Goal: Transaction & Acquisition: Book appointment/travel/reservation

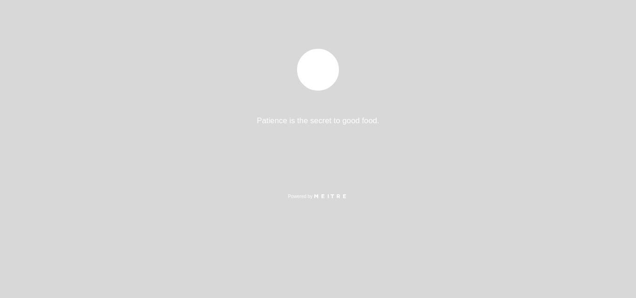
select select "es"
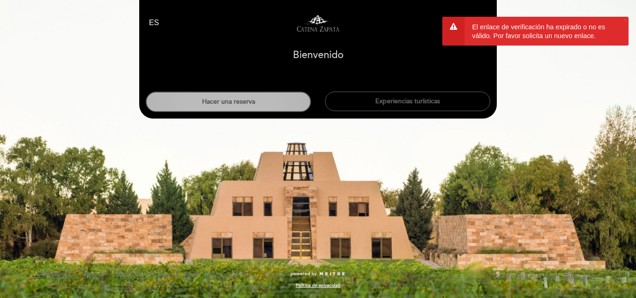
click at [247, 104] on button "Hacer una reserva" at bounding box center [228, 102] width 165 height 20
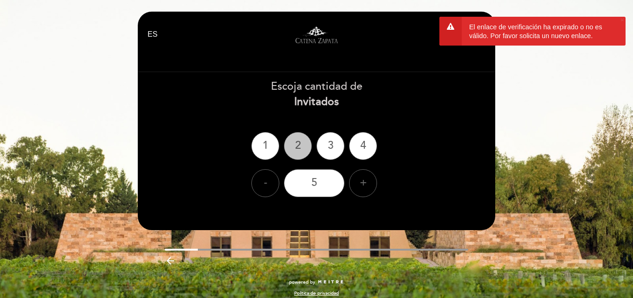
click at [299, 152] on div "2" at bounding box center [298, 146] width 28 height 28
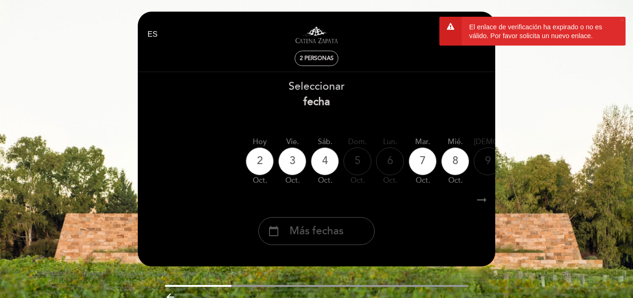
click at [324, 231] on span "Más fechas" at bounding box center [317, 231] width 54 height 15
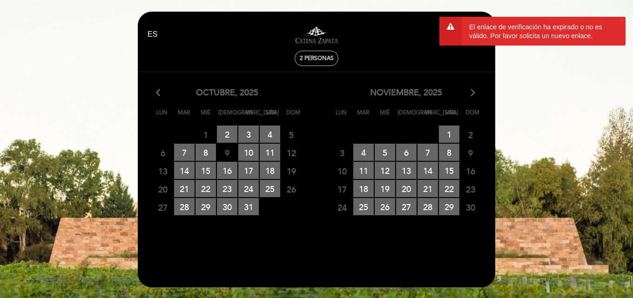
click at [469, 91] on icon "arrow_forward_ios" at bounding box center [473, 93] width 8 height 12
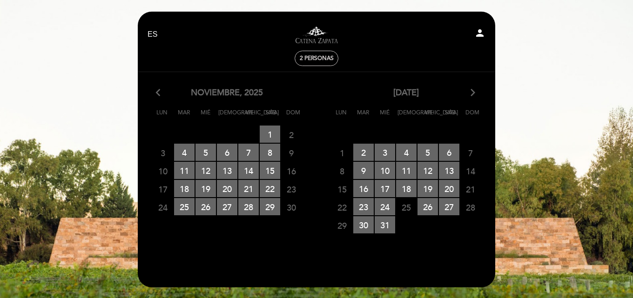
click at [161, 91] on icon "arrow_back_ios" at bounding box center [160, 93] width 8 height 12
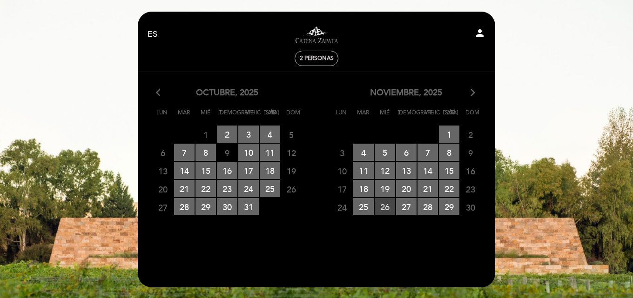
click at [380, 210] on span "26 RESERVAS DISPONIBLES" at bounding box center [385, 206] width 20 height 17
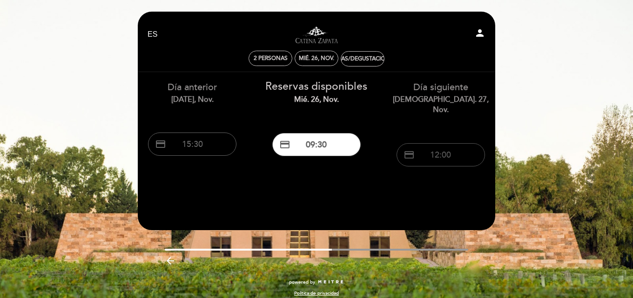
click at [437, 143] on button "credit_card 12:00" at bounding box center [441, 154] width 88 height 23
click at [263, 59] on span "2 personas" at bounding box center [271, 58] width 34 height 7
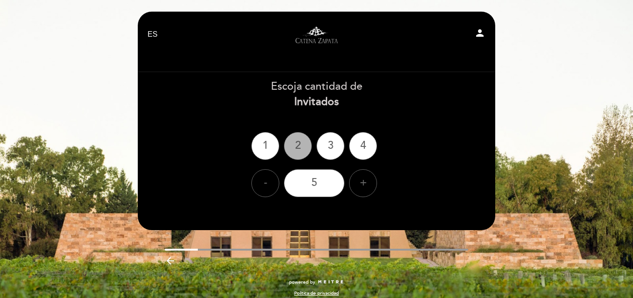
click at [289, 148] on div "2" at bounding box center [298, 146] width 28 height 28
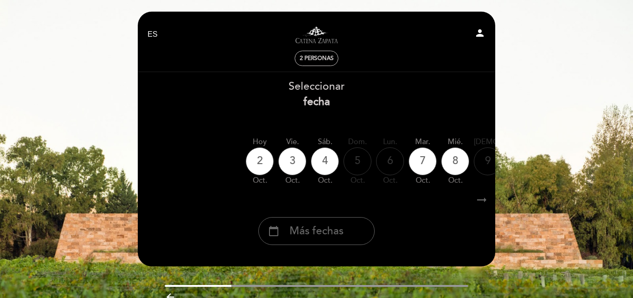
click at [323, 244] on div "calendar_today Más fechas" at bounding box center [316, 231] width 116 height 28
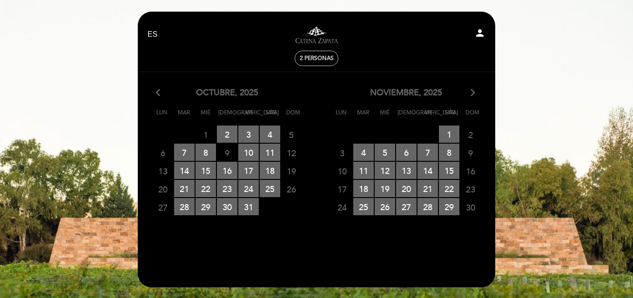
drag, startPoint x: 408, startPoint y: 209, endPoint x: 450, endPoint y: 241, distance: 51.9
click at [453, 241] on calendar-double "arrow_back_ios [DATE] arrow_forward_ios Lun Mar Mié Jue Vie Sáb Dom 29 30 1 2 R…" at bounding box center [316, 171] width 358 height 168
click at [431, 212] on span "28 RESERVAS DISPONIBLES" at bounding box center [428, 206] width 20 height 17
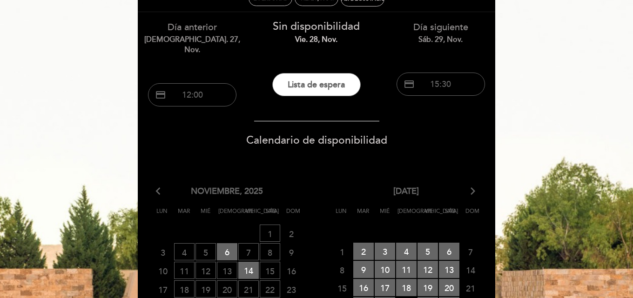
scroll to position [47, 0]
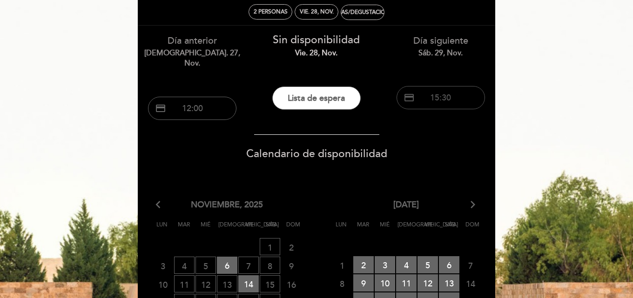
click at [457, 90] on button "credit_card 15:30" at bounding box center [441, 97] width 88 height 23
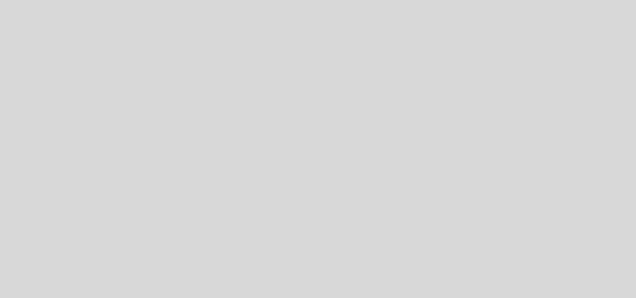
select select "es"
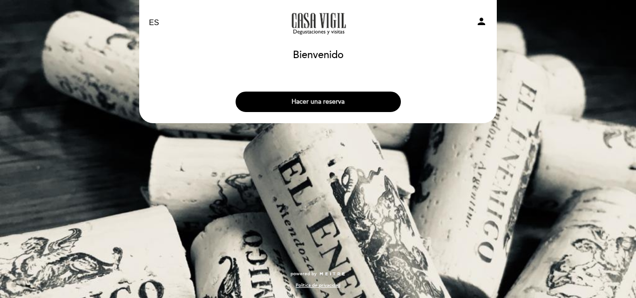
click at [332, 104] on button "Hacer una reserva" at bounding box center [318, 102] width 165 height 20
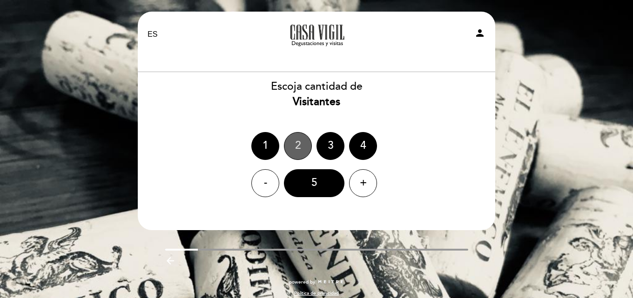
click at [286, 145] on div "2" at bounding box center [298, 146] width 28 height 28
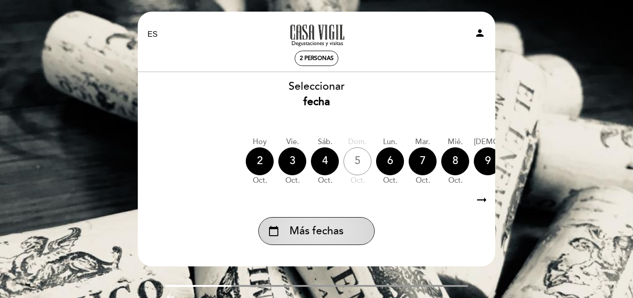
click at [317, 244] on div "calendar_today Más fechas" at bounding box center [316, 231] width 116 height 28
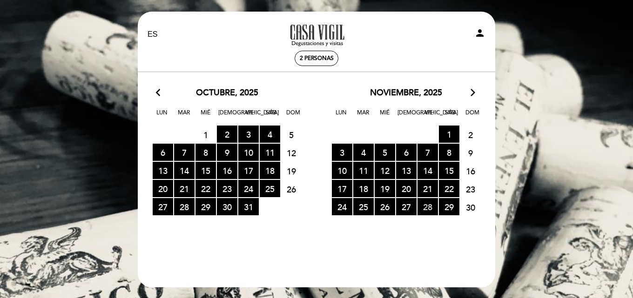
click at [427, 209] on span "28 RESERVAS DISPONIBLES" at bounding box center [428, 206] width 20 height 17
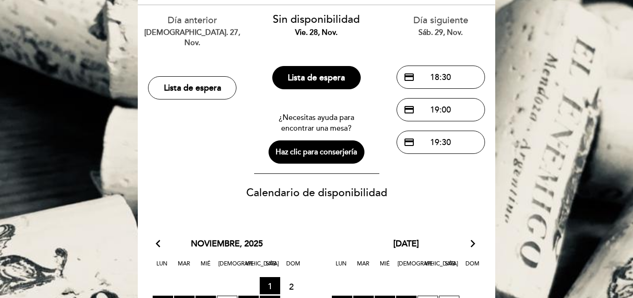
scroll to position [233, 0]
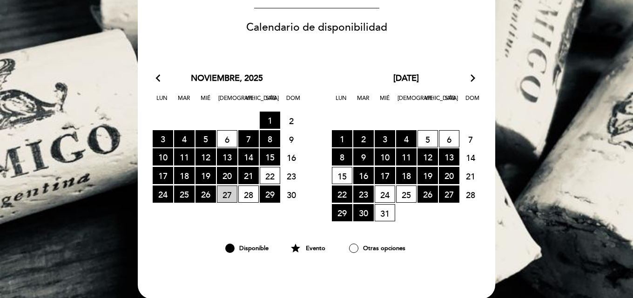
click at [224, 199] on span "27 LISTA DE ESPERA" at bounding box center [227, 194] width 20 height 17
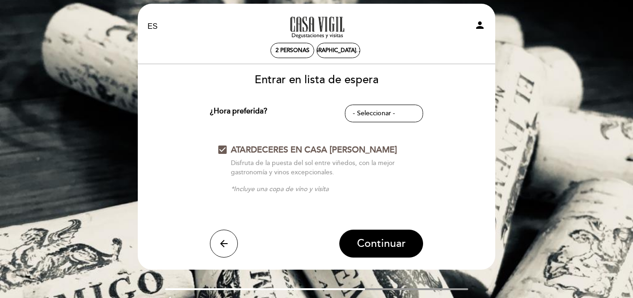
scroll to position [0, 0]
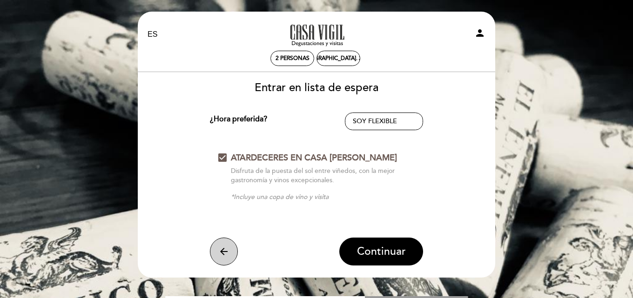
click at [230, 255] on button "arrow_back" at bounding box center [224, 252] width 28 height 28
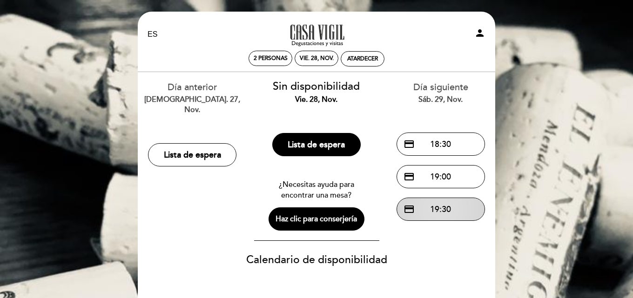
click at [449, 210] on button "credit_card 19:30" at bounding box center [441, 209] width 88 height 23
